Goal: Information Seeking & Learning: Check status

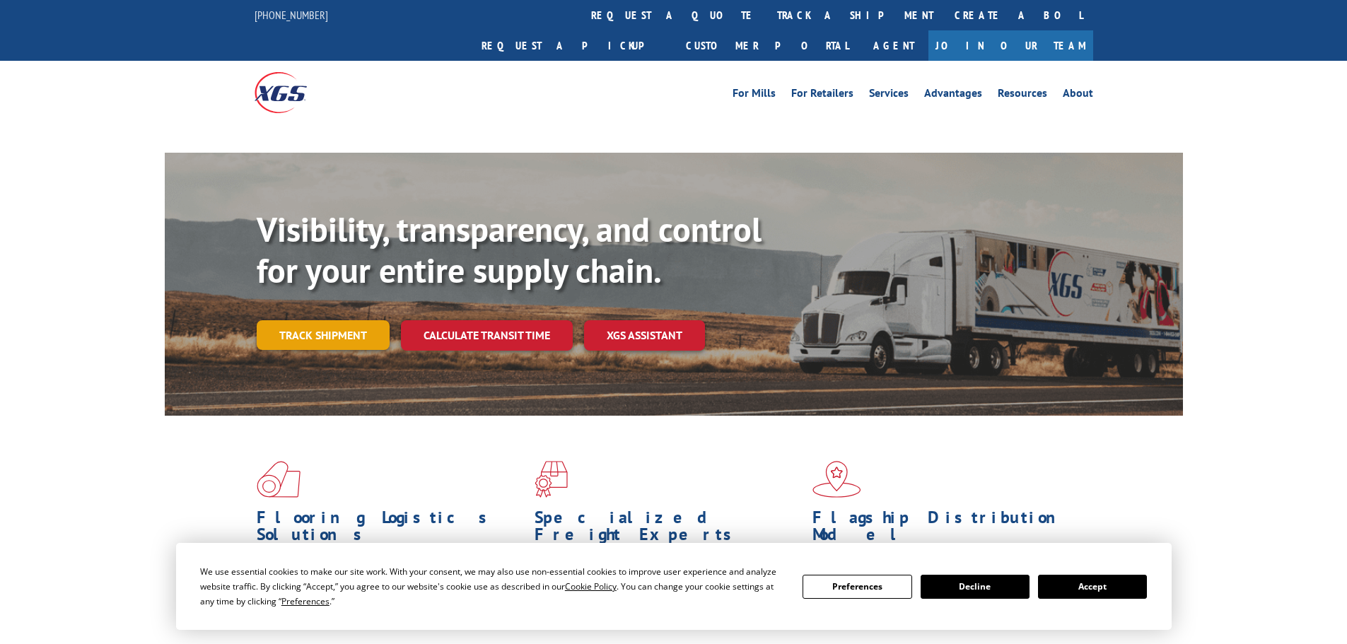
click at [346, 320] on link "Track shipment" at bounding box center [323, 335] width 133 height 30
click at [337, 306] on div "Visibility, transparency, and control for your entire supply chain. Track shipm…" at bounding box center [720, 307] width 926 height 197
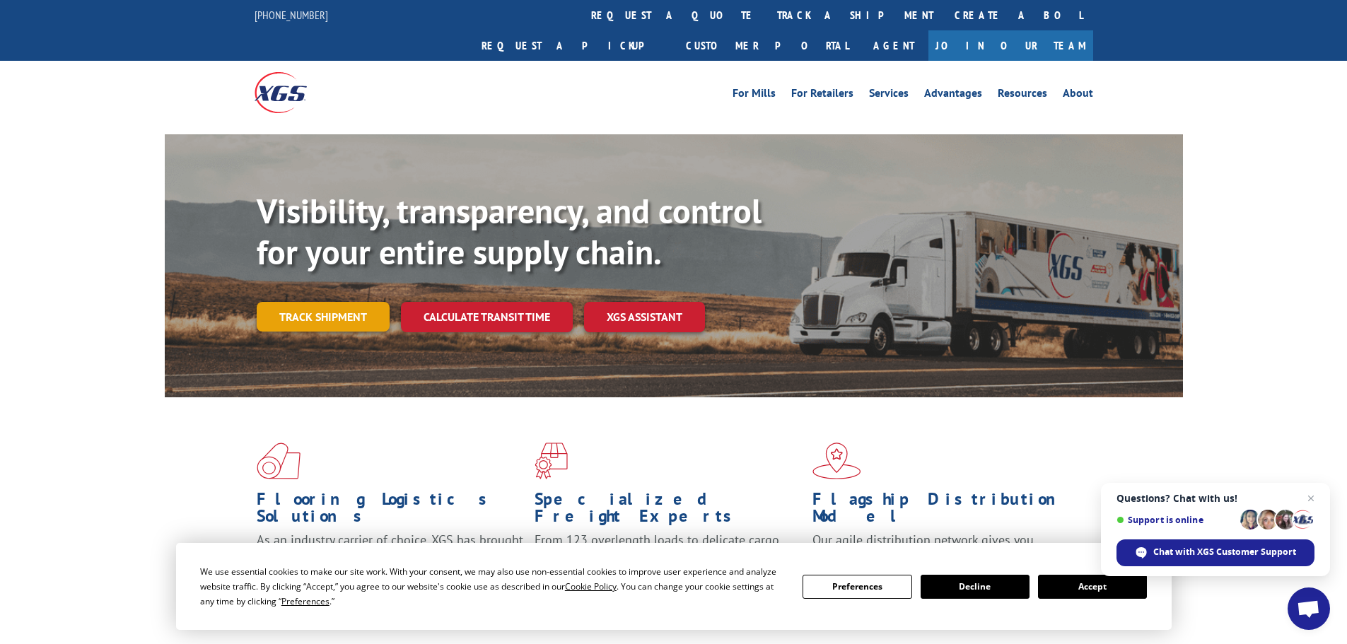
click at [339, 302] on link "Track shipment" at bounding box center [323, 317] width 133 height 30
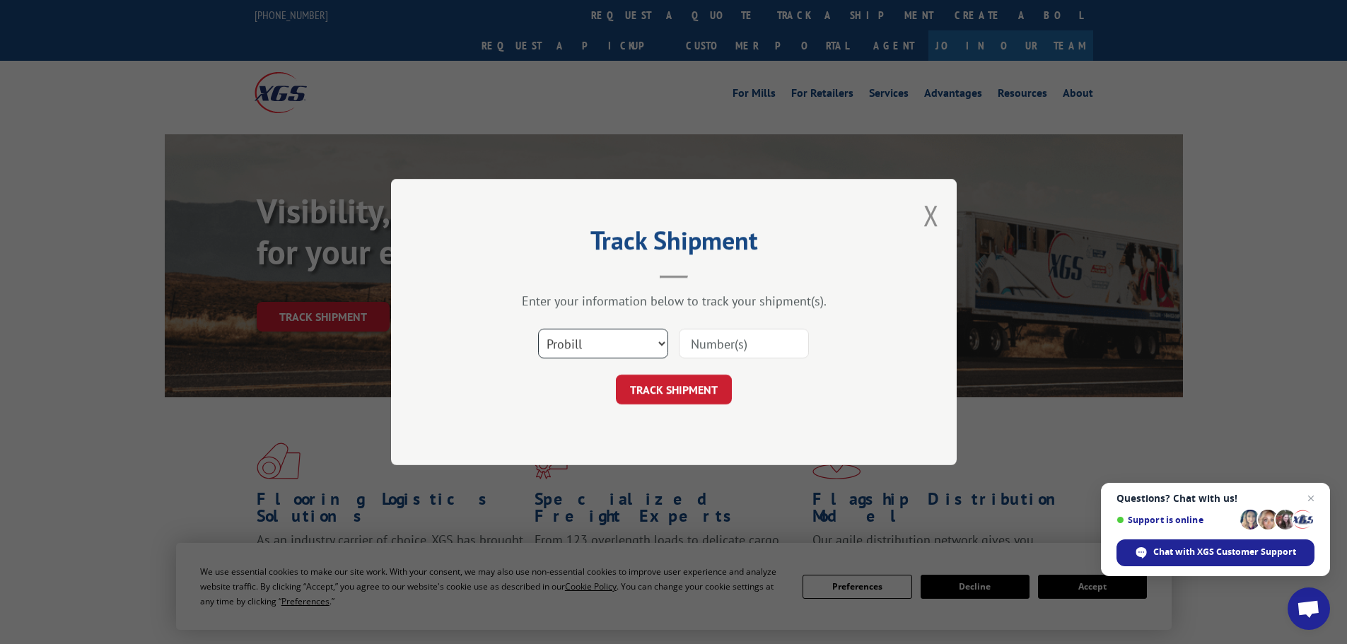
click at [589, 330] on select "Select category... Probill BOL PO" at bounding box center [603, 344] width 130 height 30
select select "po"
click at [538, 329] on select "Select category... Probill BOL PO" at bounding box center [603, 344] width 130 height 30
paste input "29521724"
type input "29521724"
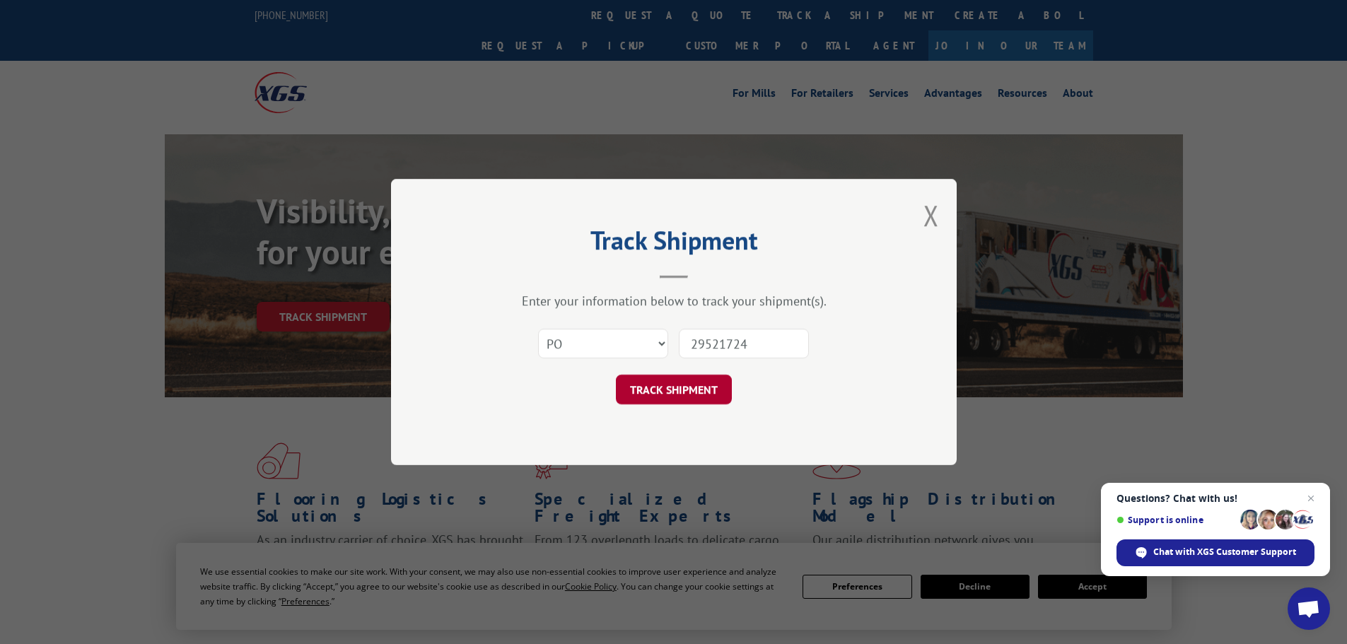
click at [705, 395] on button "TRACK SHIPMENT" at bounding box center [674, 390] width 116 height 30
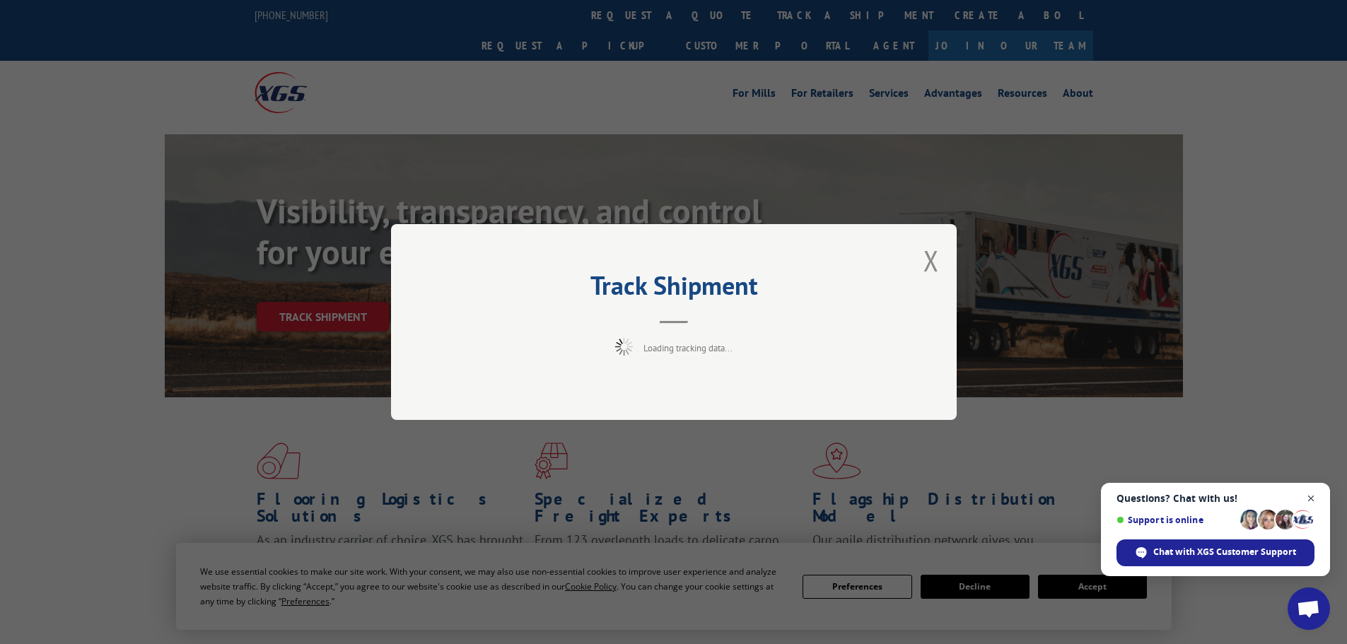
click at [1311, 498] on span "Open chat" at bounding box center [1311, 499] width 18 height 18
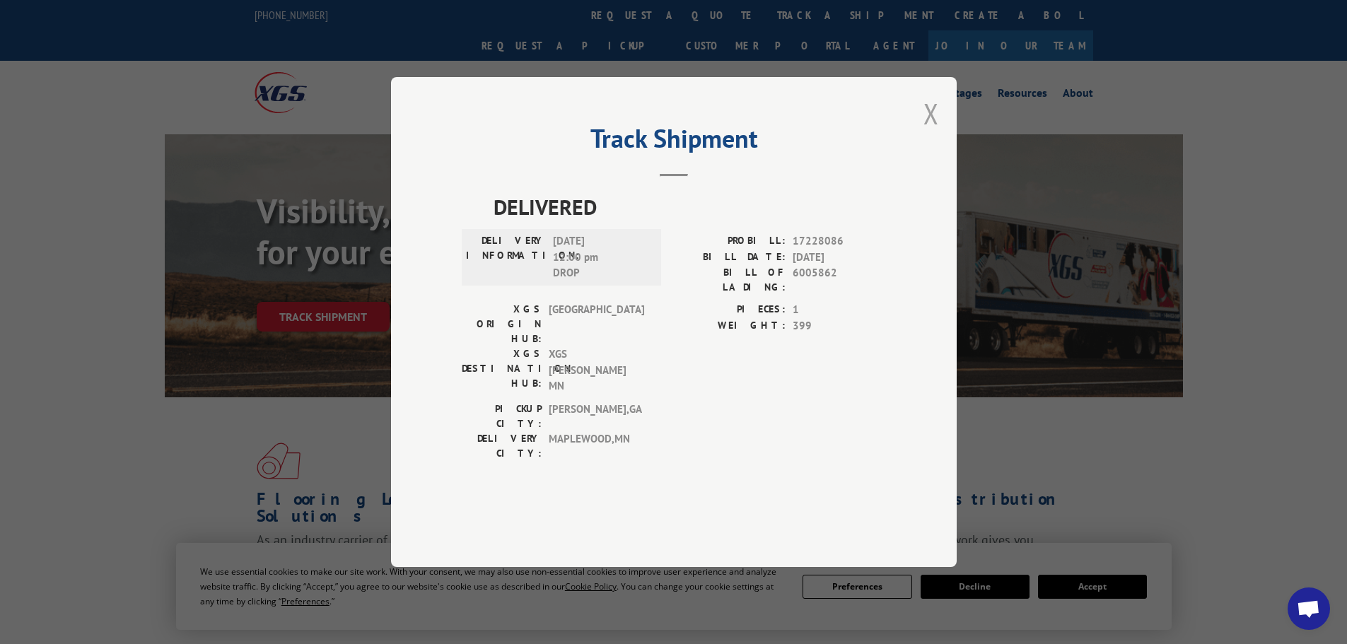
click at [925, 132] on button "Close modal" at bounding box center [931, 113] width 16 height 37
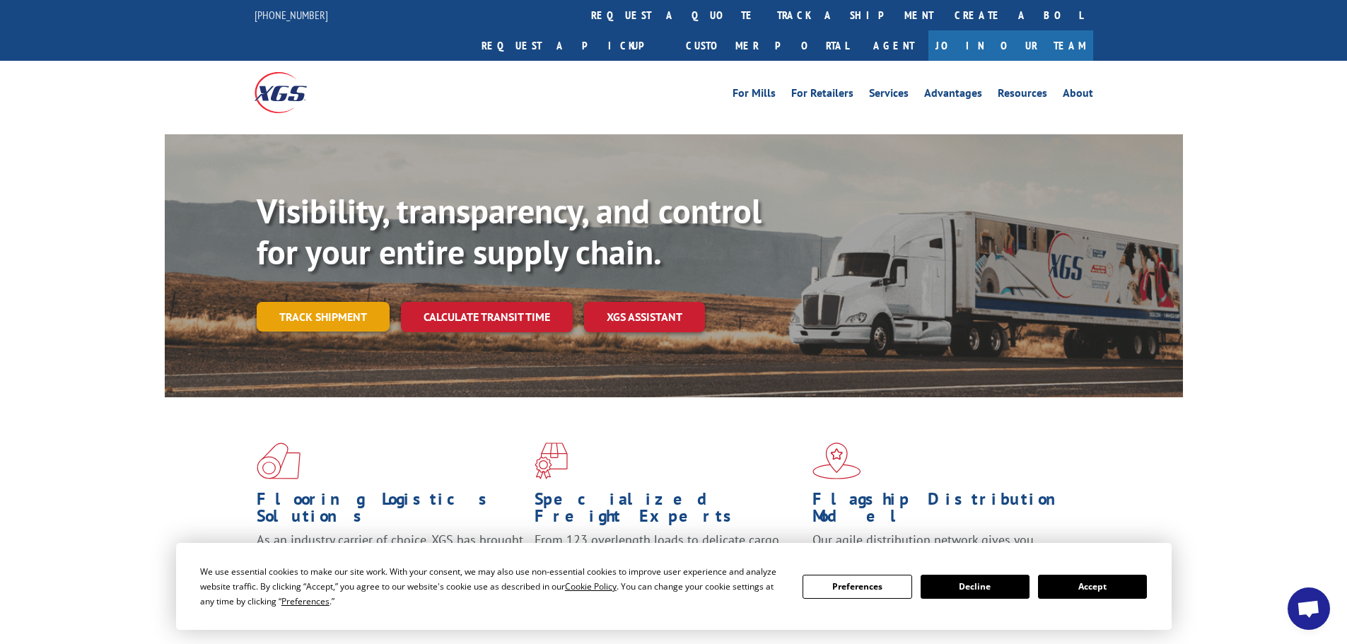
click at [346, 302] on link "Track shipment" at bounding box center [323, 317] width 133 height 30
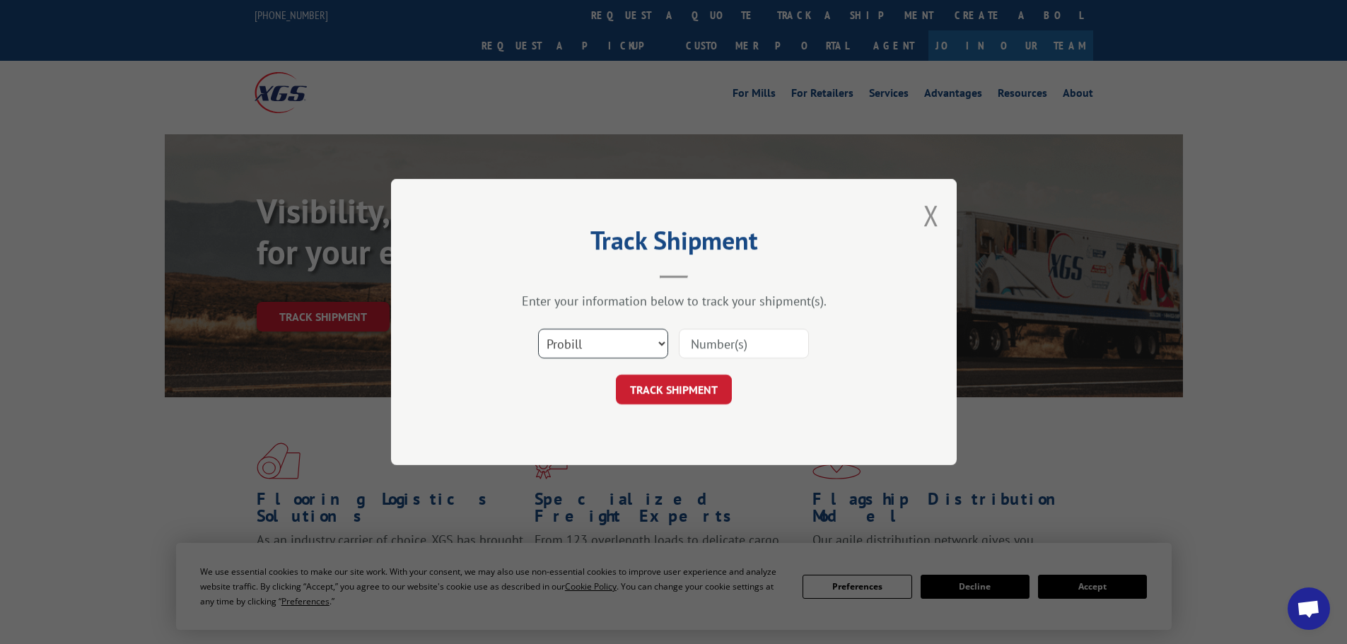
click at [587, 341] on select "Select category... Probill BOL PO" at bounding box center [603, 344] width 130 height 30
select select "po"
click at [538, 329] on select "Select category... Probill BOL PO" at bounding box center [603, 344] width 130 height 30
drag, startPoint x: 730, startPoint y: 335, endPoint x: 725, endPoint y: 353, distance: 18.9
paste input "29521703"
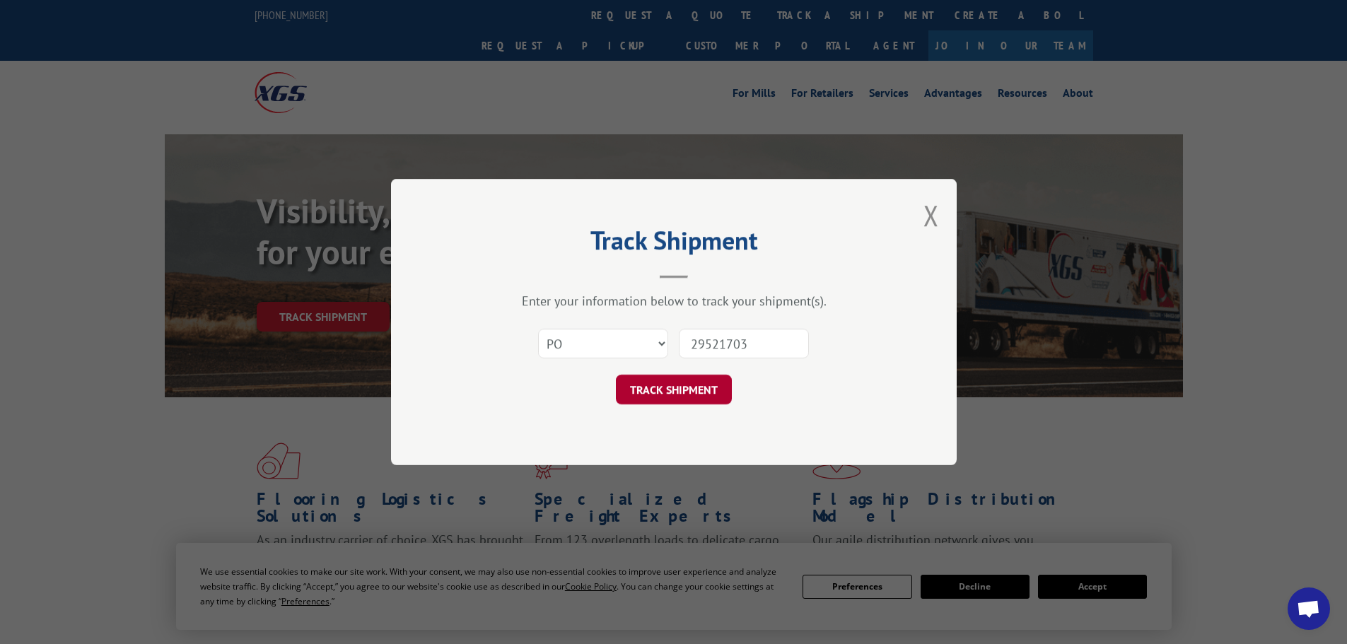
type input "29521703"
click at [715, 388] on button "TRACK SHIPMENT" at bounding box center [674, 390] width 116 height 30
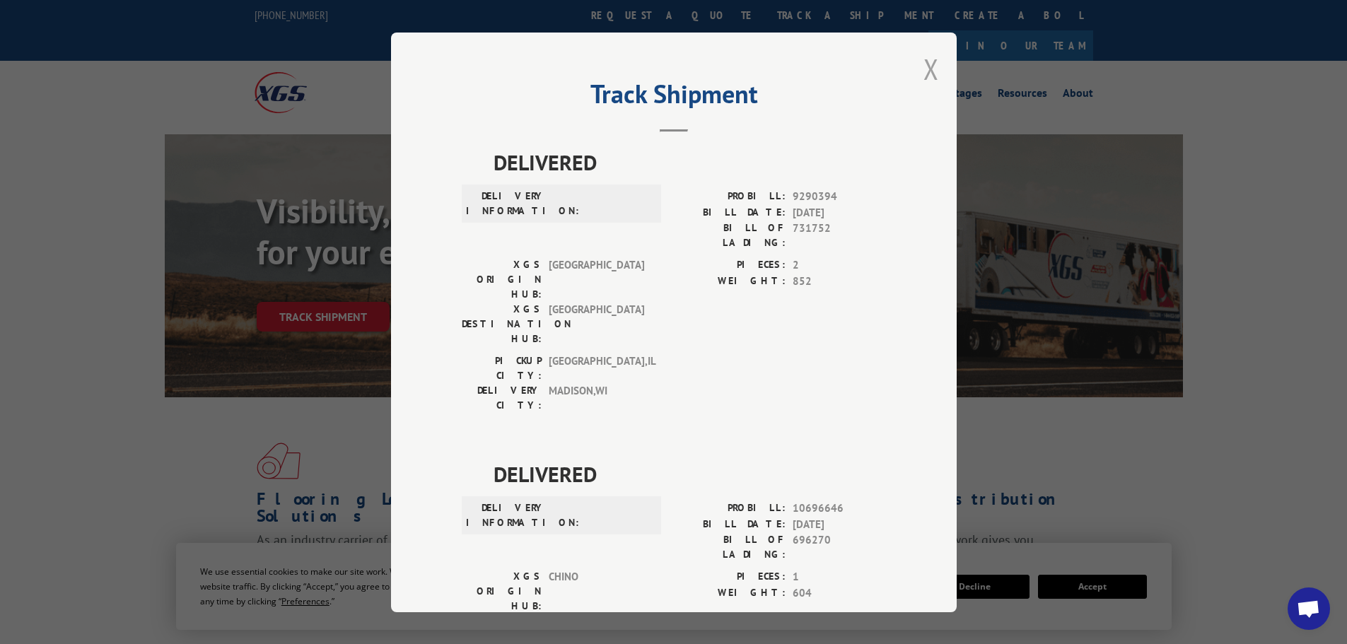
click at [928, 78] on button "Close modal" at bounding box center [931, 68] width 16 height 37
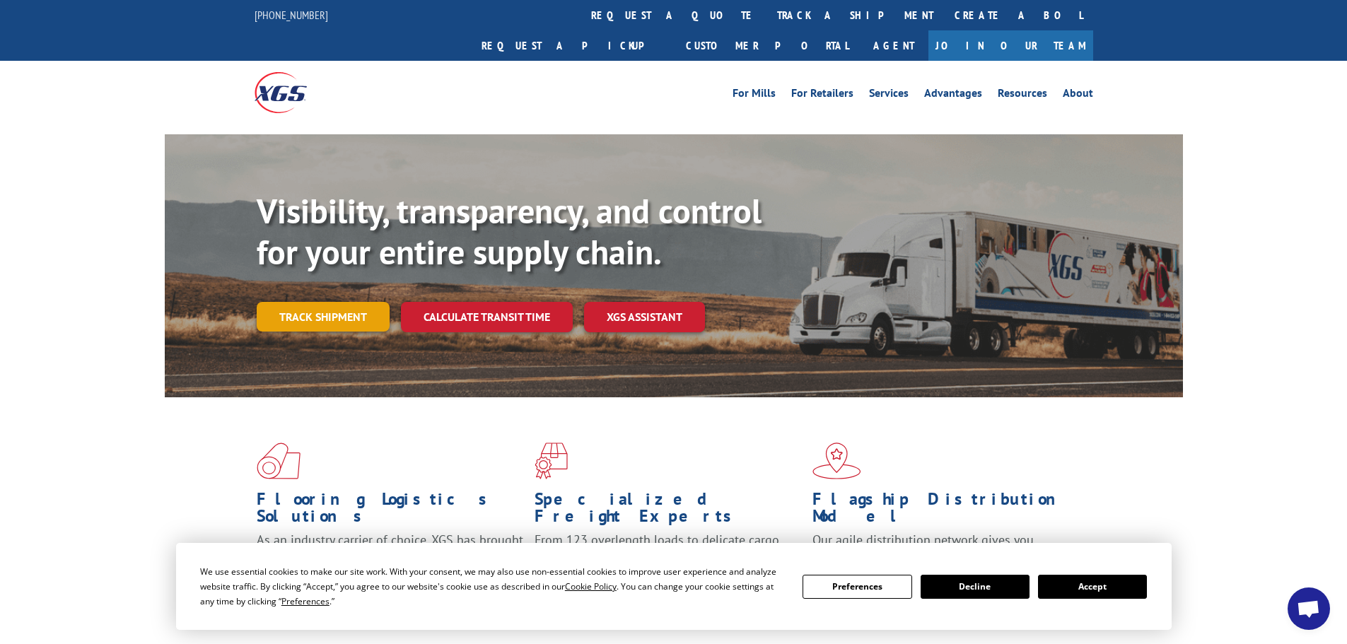
click at [298, 302] on link "Track shipment" at bounding box center [323, 317] width 133 height 30
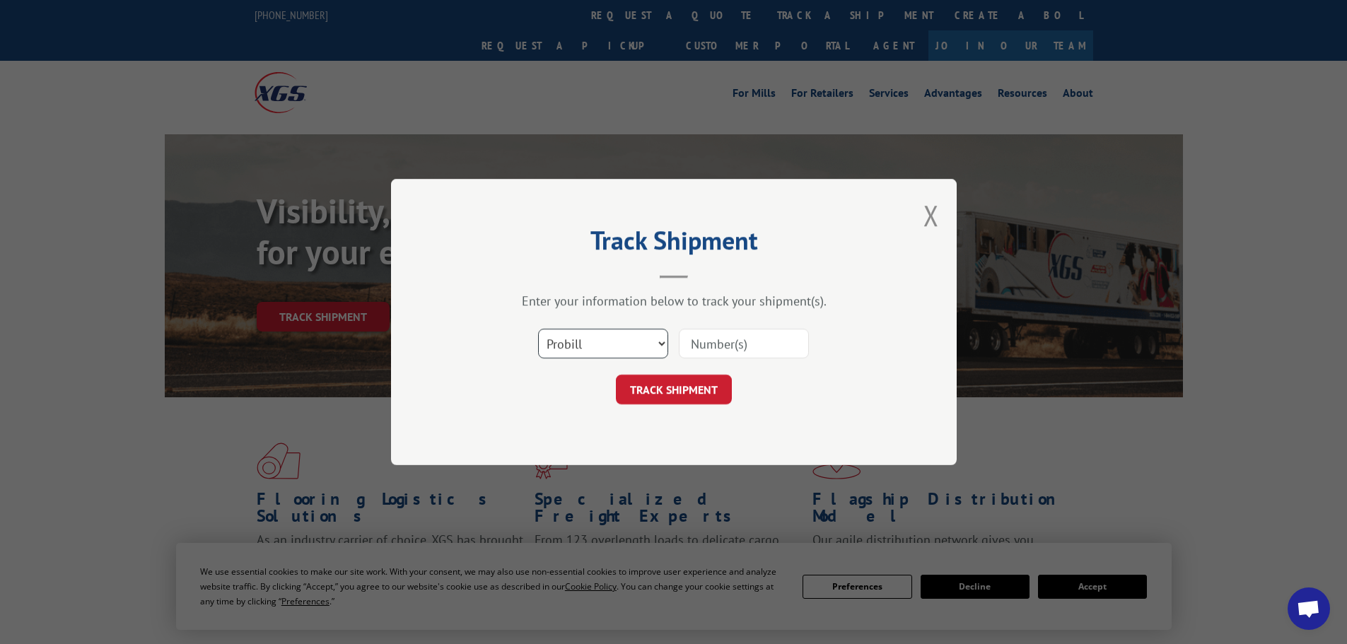
click at [576, 346] on select "Select category... Probill BOL PO" at bounding box center [603, 344] width 130 height 30
select select "po"
click at [538, 329] on select "Select category... Probill BOL PO" at bounding box center [603, 344] width 130 height 30
paste input "29521719"
type input "29521719"
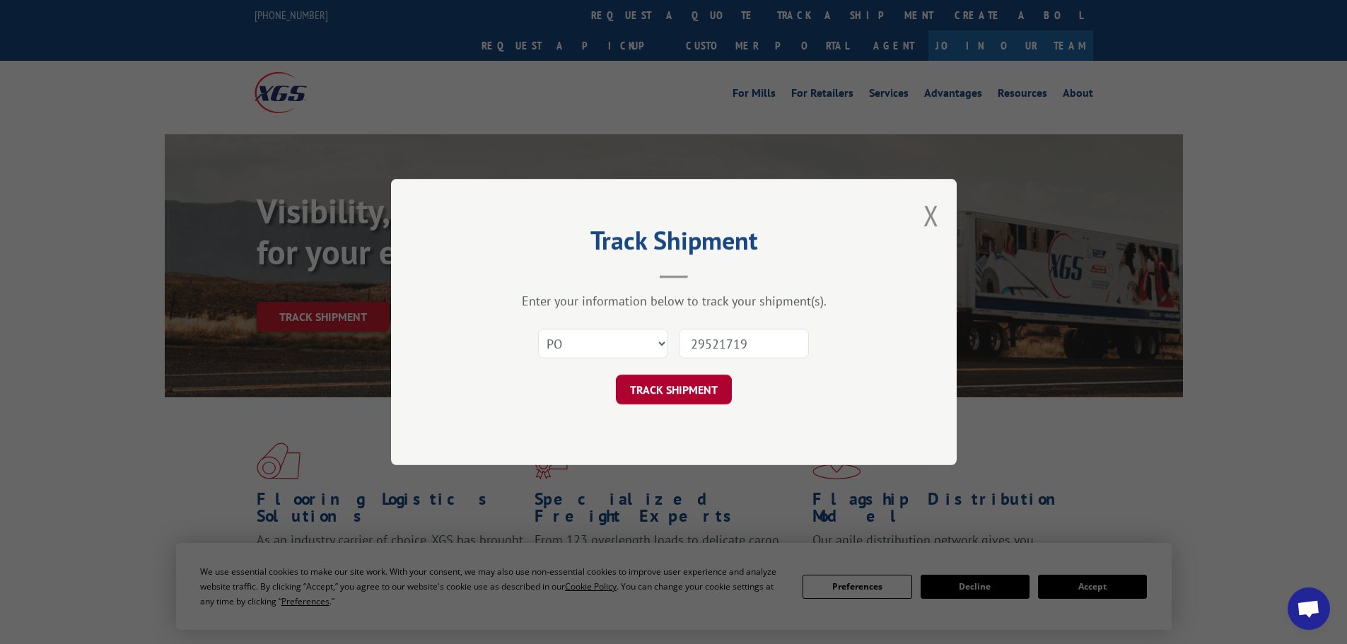
click at [706, 393] on button "TRACK SHIPMENT" at bounding box center [674, 390] width 116 height 30
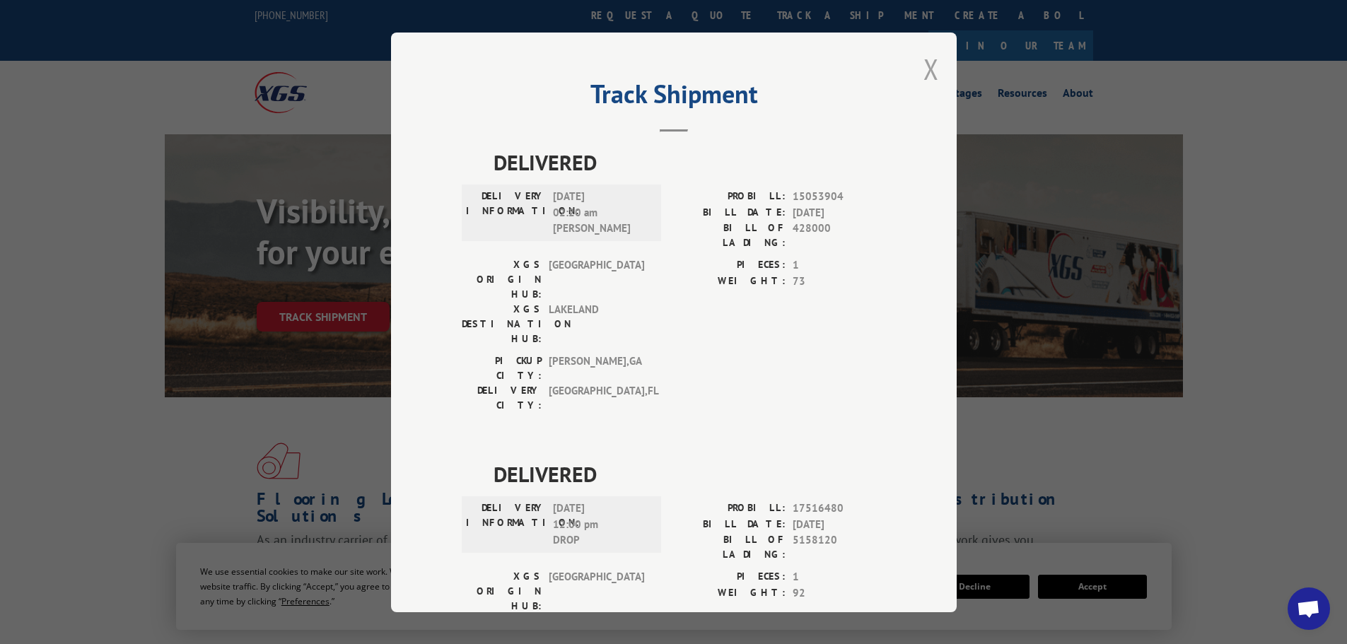
drag, startPoint x: 925, startPoint y: 69, endPoint x: 744, endPoint y: 6, distance: 192.3
click at [925, 64] on button "Close modal" at bounding box center [931, 68] width 16 height 37
